Goal: Check status: Check status

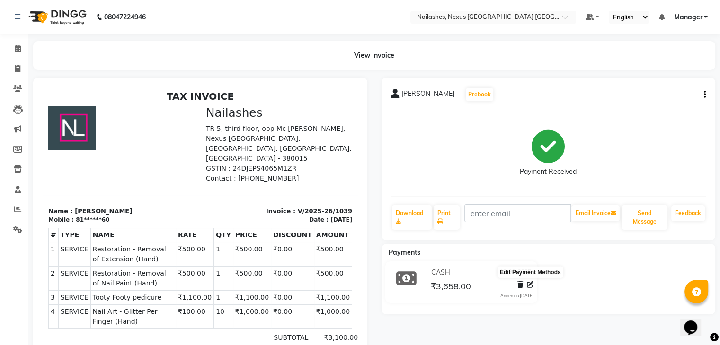
click at [532, 285] on icon at bounding box center [530, 284] width 7 height 7
select select "1"
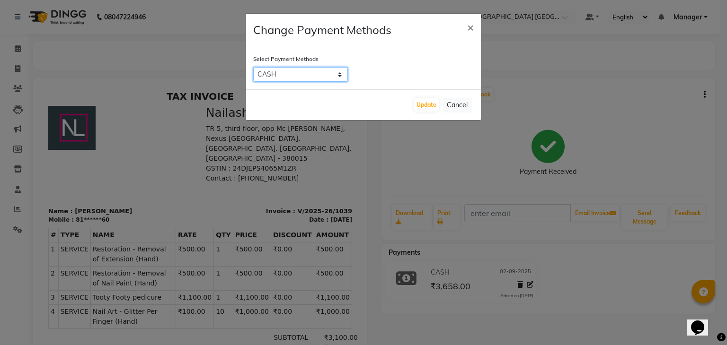
click at [322, 77] on select "Bank ONLINE CASH UPI M CARD GPay LUZO District App" at bounding box center [300, 74] width 95 height 15
click at [405, 57] on div "Select Payment Methods Bank ONLINE CASH UPI M CARD GPay LUZO District App" at bounding box center [364, 67] width 236 height 43
click at [470, 26] on span "×" at bounding box center [470, 27] width 7 height 14
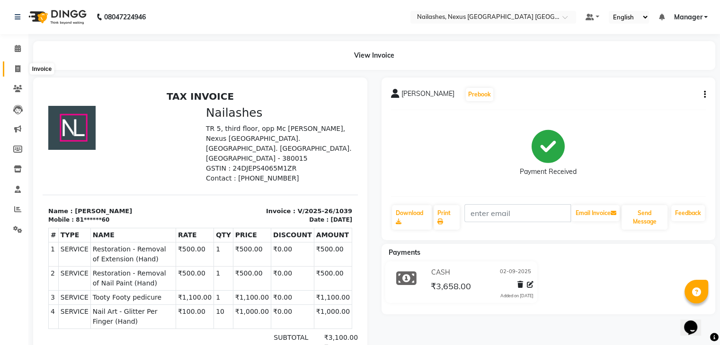
click at [16, 72] on span at bounding box center [17, 69] width 17 height 11
select select "4606"
select select "service"
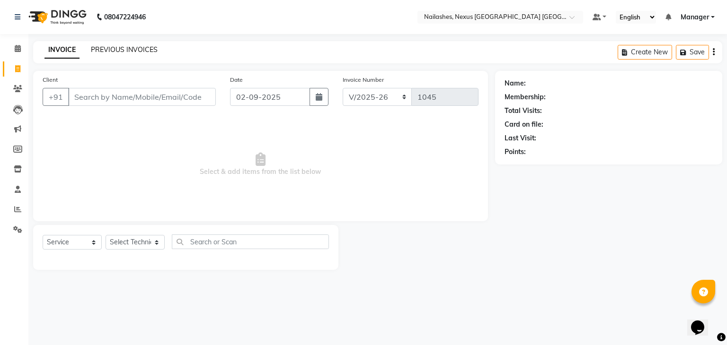
click at [121, 47] on link "PREVIOUS INVOICES" at bounding box center [124, 49] width 67 height 9
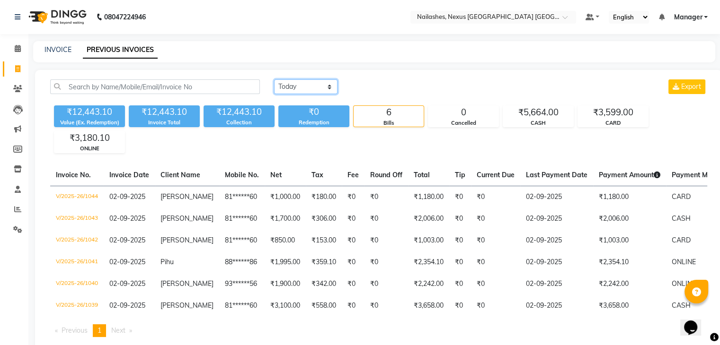
click at [301, 89] on select "[DATE] [DATE] Custom Range" at bounding box center [305, 86] width 63 height 15
click at [316, 138] on div "₹12,443.10 Value (Ex. Redemption) ₹12,443.10 Invoice Total ₹12,443.10 Collectio…" at bounding box center [378, 128] width 657 height 52
click at [300, 85] on select "[DATE] [DATE] Custom Range" at bounding box center [305, 86] width 63 height 15
select select "range"
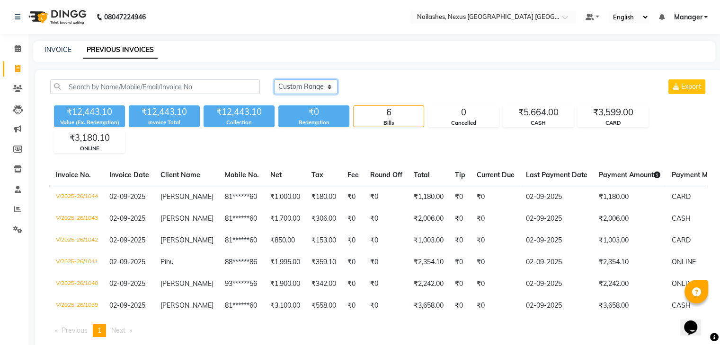
click at [274, 79] on select "[DATE] [DATE] Custom Range" at bounding box center [305, 86] width 63 height 15
click at [377, 89] on input "02-09-2025" at bounding box center [383, 86] width 66 height 13
select select "9"
select select "2025"
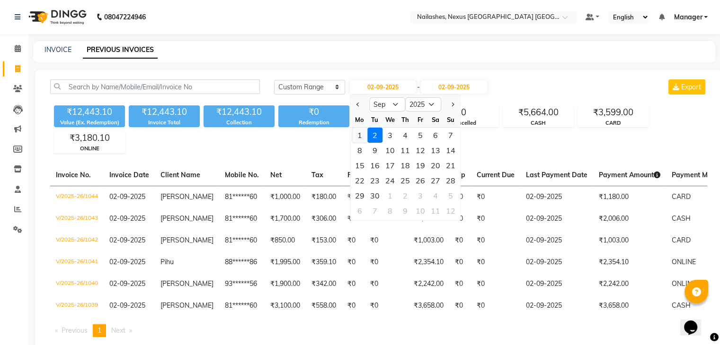
click at [364, 133] on div "1" at bounding box center [359, 135] width 15 height 15
type input "[DATE]"
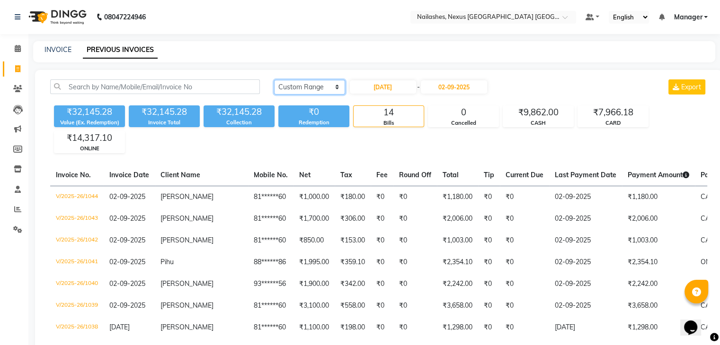
click at [311, 81] on select "[DATE] [DATE] Custom Range" at bounding box center [309, 87] width 71 height 15
select select "[DATE]"
click at [274, 80] on select "[DATE] [DATE] Custom Range" at bounding box center [309, 87] width 71 height 15
